Goal: Information Seeking & Learning: Learn about a topic

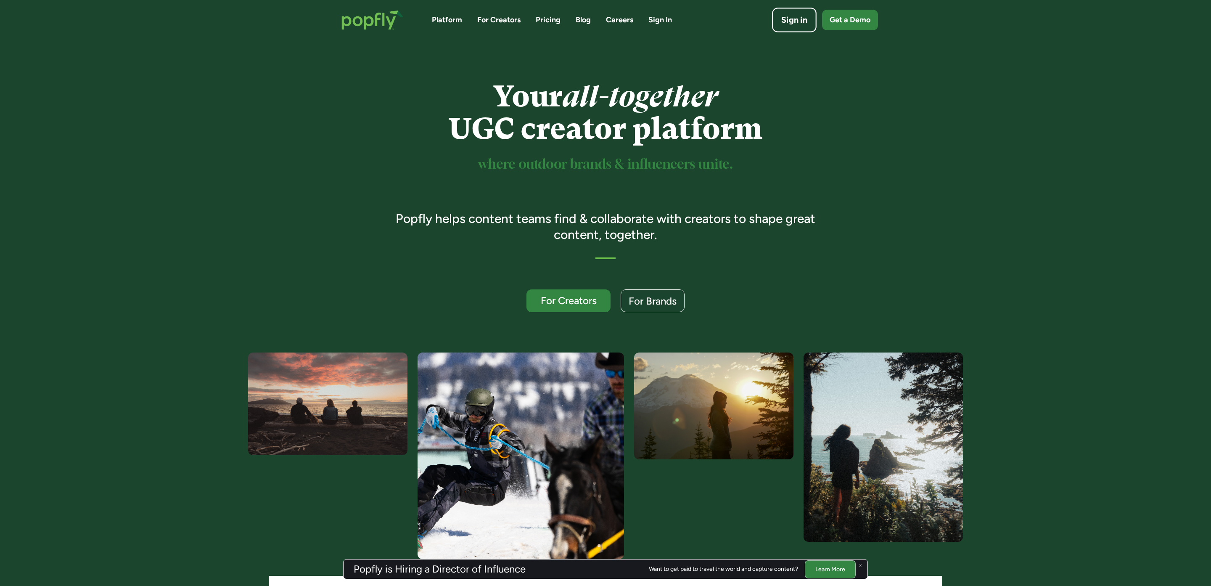
click at [790, 19] on div "Sign in" at bounding box center [794, 20] width 26 height 12
click at [586, 26] on div "Platform For Creators Pricing Blog Careers Sign In Sign in Get a Demo" at bounding box center [605, 20] width 545 height 37
click at [584, 21] on link "Blog" at bounding box center [583, 20] width 15 height 11
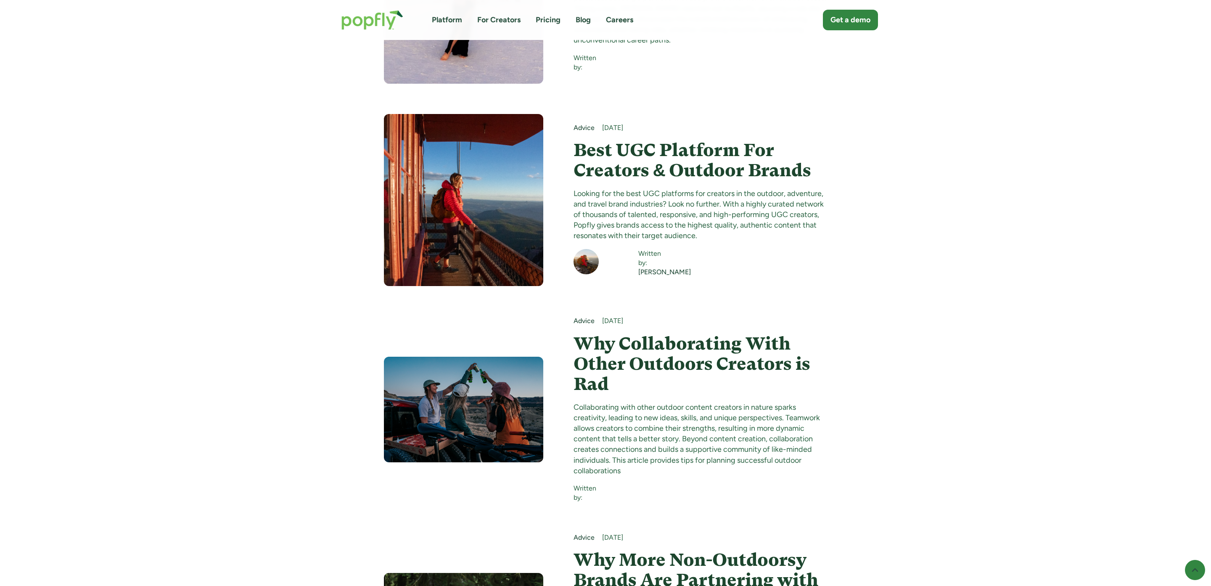
scroll to position [10667, 0]
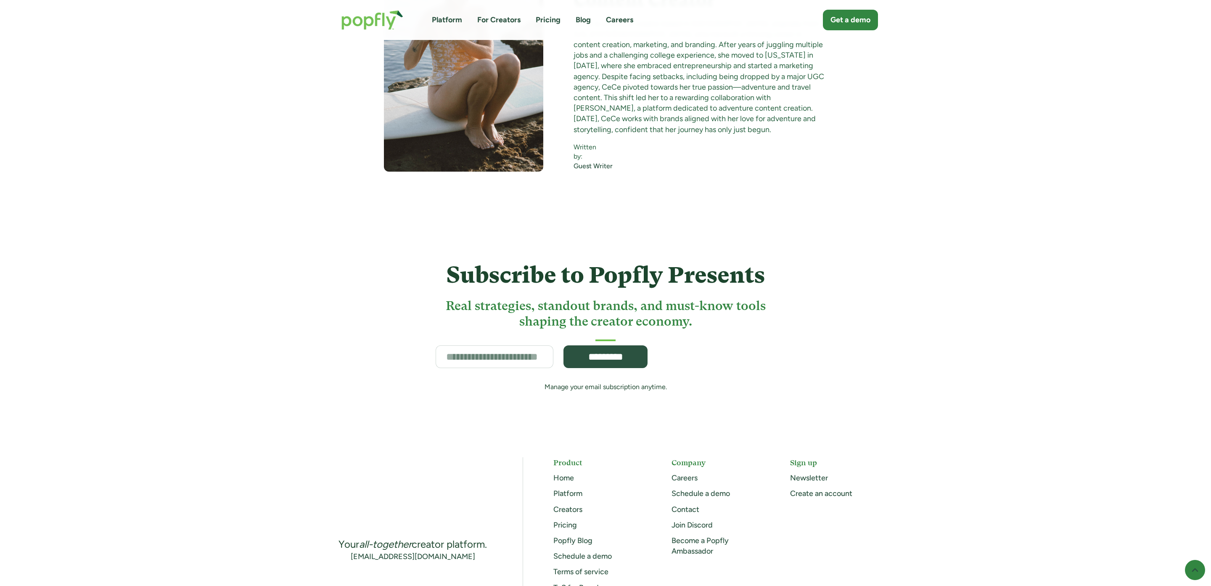
click at [902, 212] on div "Subscribe to Popfly Presents Real strategies, standout brands, and must-know to…" at bounding box center [605, 322] width 1211 height 220
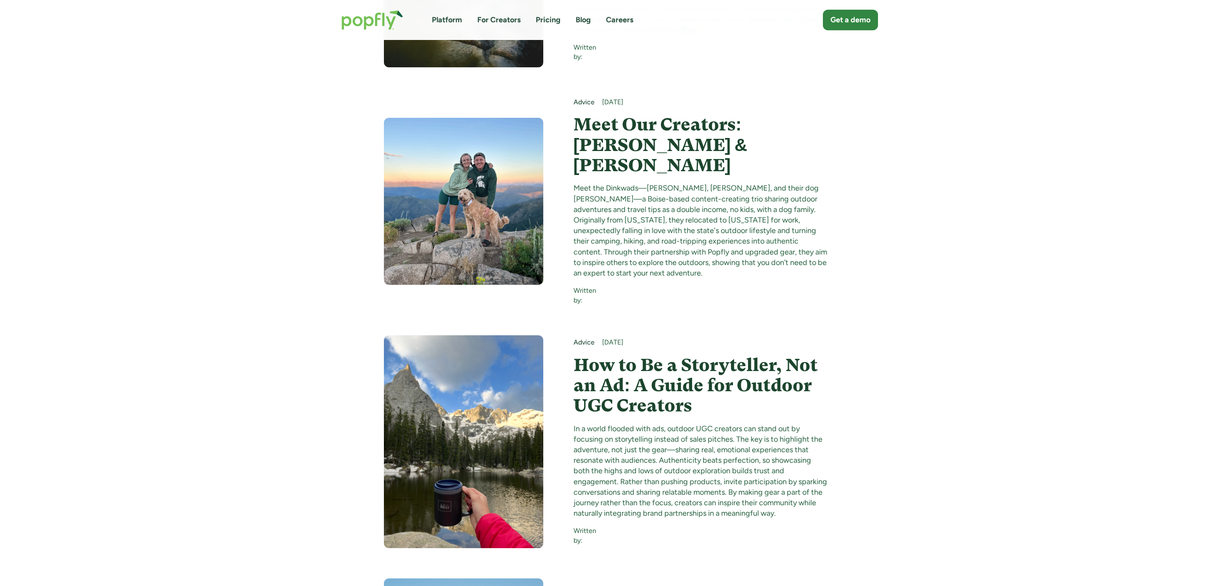
scroll to position [7665, 0]
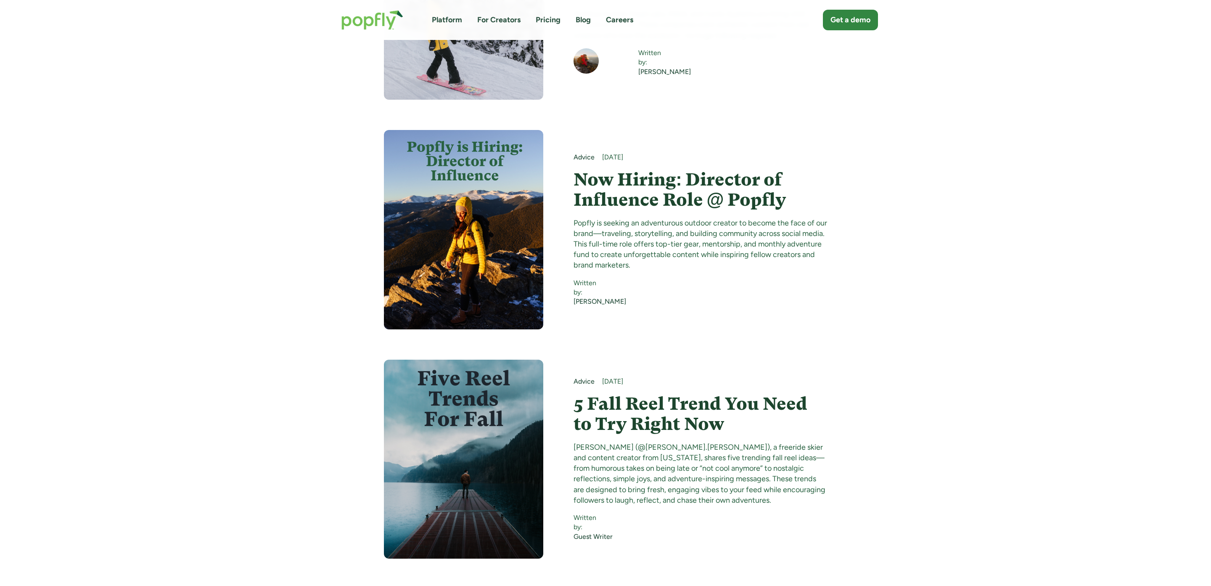
scroll to position [0, 0]
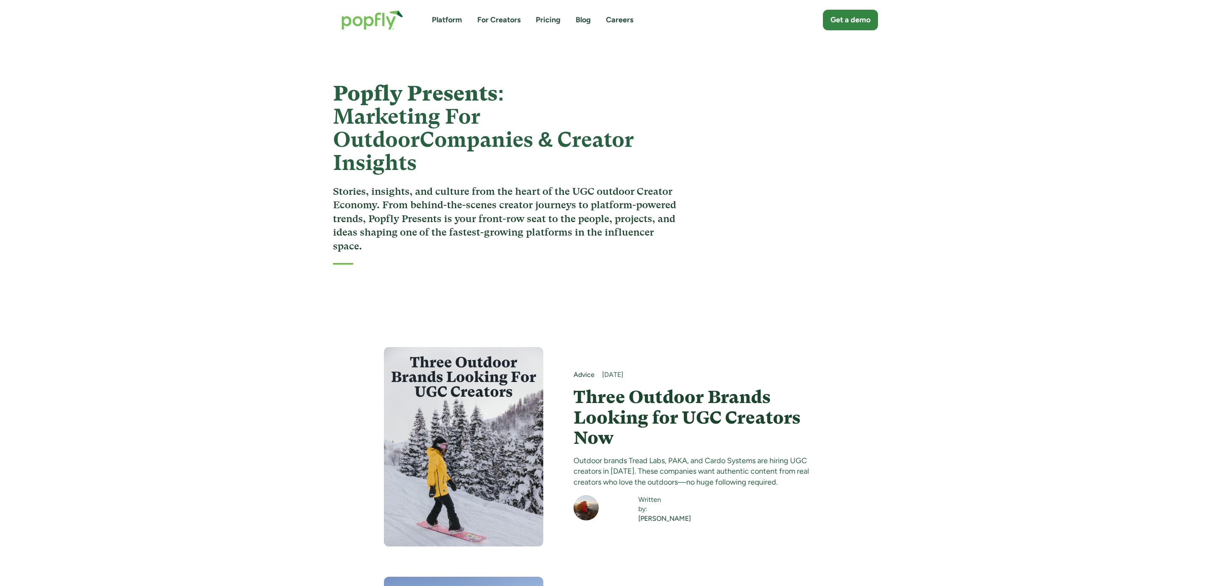
click at [781, 16] on div "Get a demo" at bounding box center [766, 20] width 225 height 21
drag, startPoint x: 777, startPoint y: 17, endPoint x: 453, endPoint y: 27, distance: 324.0
click at [770, 18] on div "Get a demo" at bounding box center [766, 20] width 225 height 21
click at [340, 239] on div "Popfly Presents: Marketing For Outdoor Companies & Creator Insights Stories, in…" at bounding box center [507, 173] width 349 height 183
click at [396, 85] on h1 "Popfly Presents: Marketing For Outdoor Companies & Creator Insights" at bounding box center [507, 128] width 349 height 93
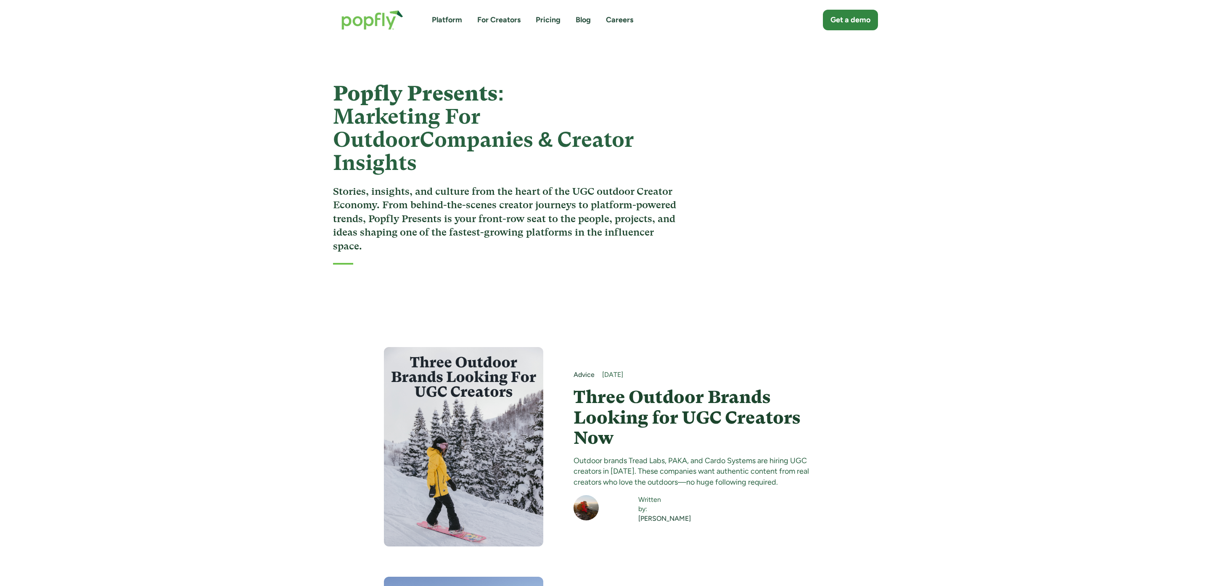
click at [581, 20] on link "Blog" at bounding box center [583, 20] width 15 height 11
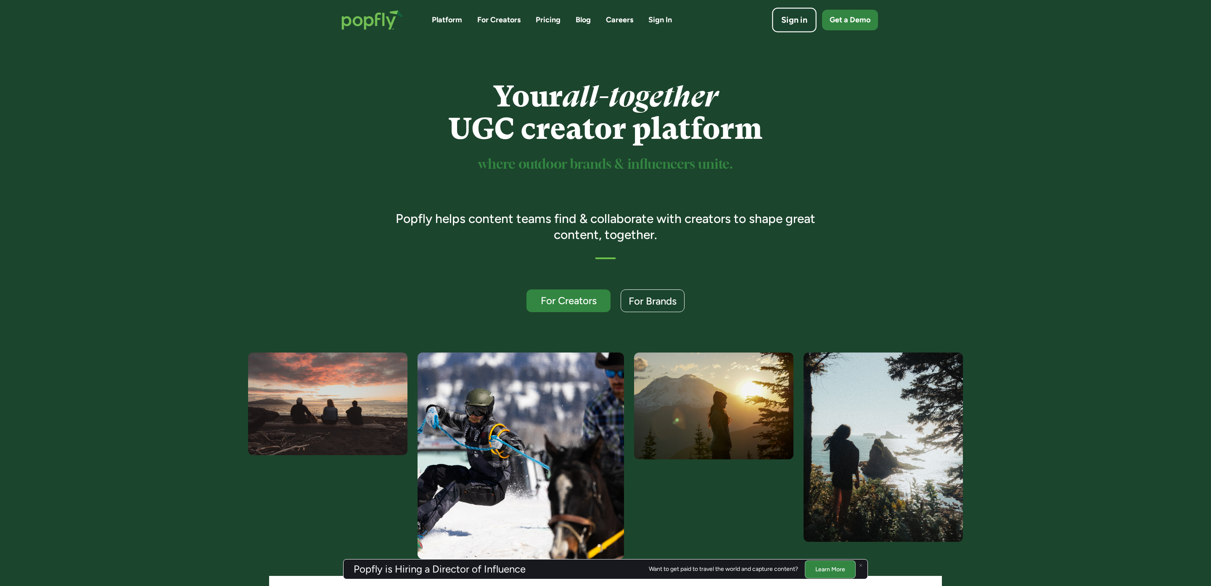
click at [790, 25] on div "Sign in" at bounding box center [794, 20] width 26 height 12
